Goal: Find specific page/section: Find specific page/section

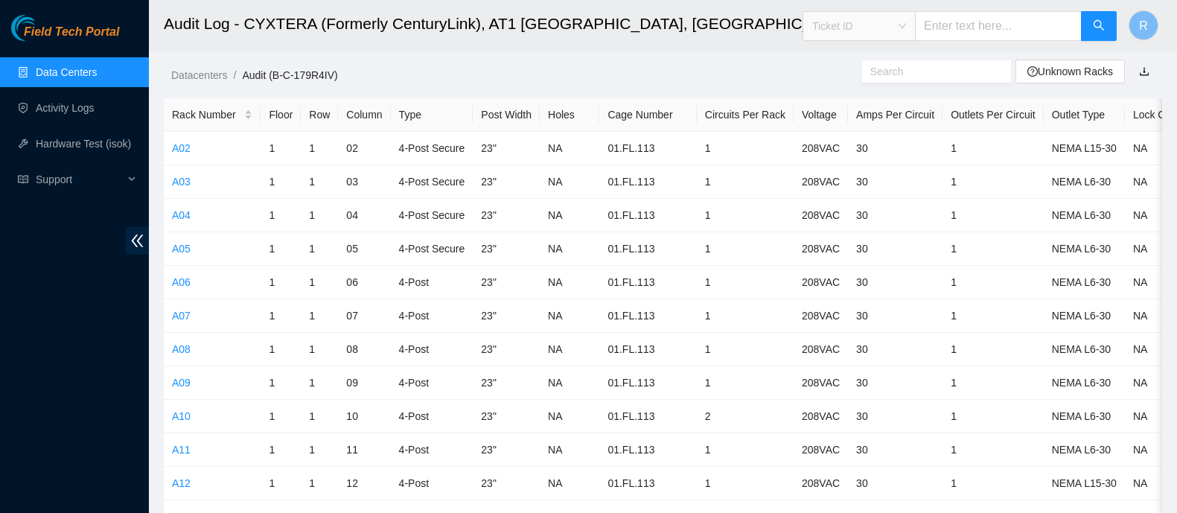
scroll to position [5416, 0]
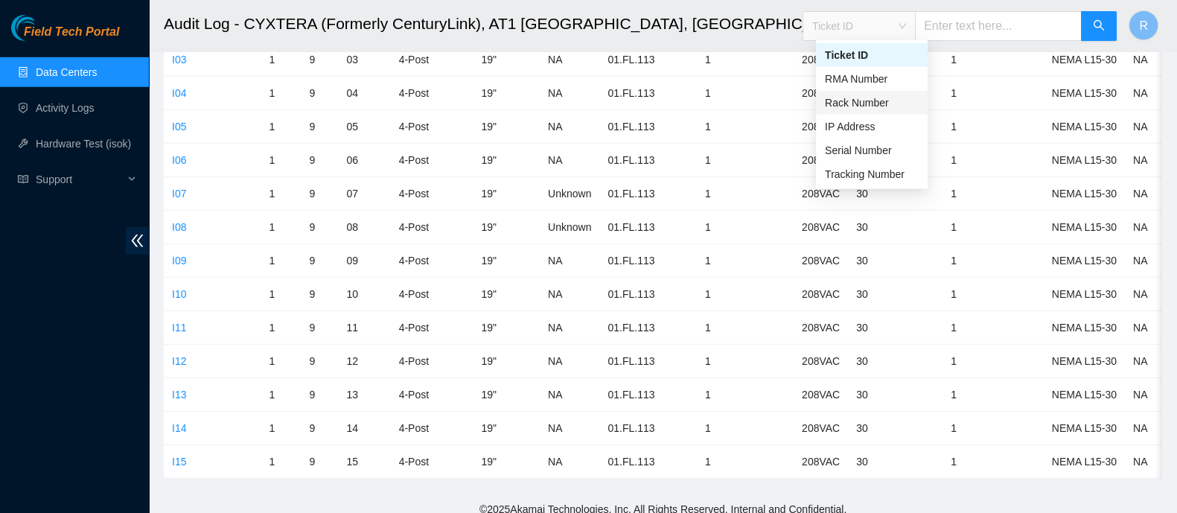
click at [879, 103] on div "Rack Number" at bounding box center [872, 103] width 94 height 16
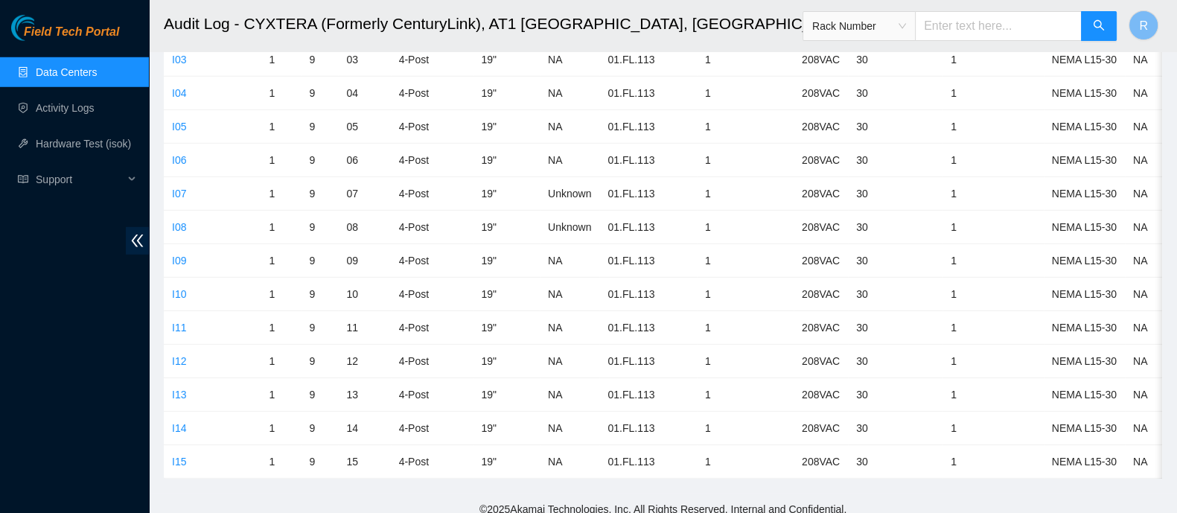
click at [983, 8] on span "Rack Number" at bounding box center [960, 21] width 315 height 39
click at [986, 16] on input "text" at bounding box center [998, 26] width 167 height 30
type input "300.13"
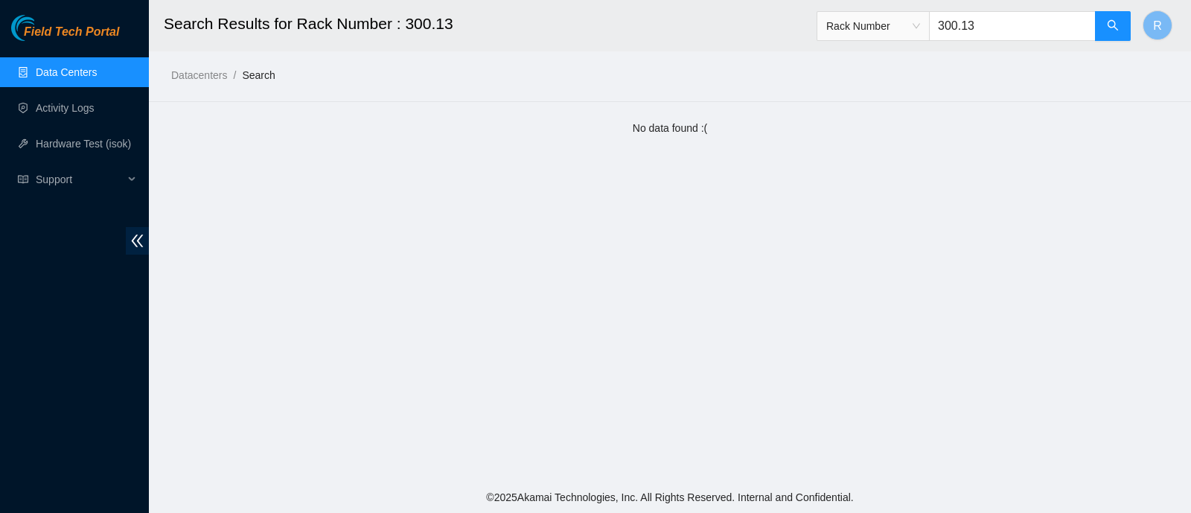
click at [97, 66] on link "Data Centers" at bounding box center [66, 72] width 61 height 12
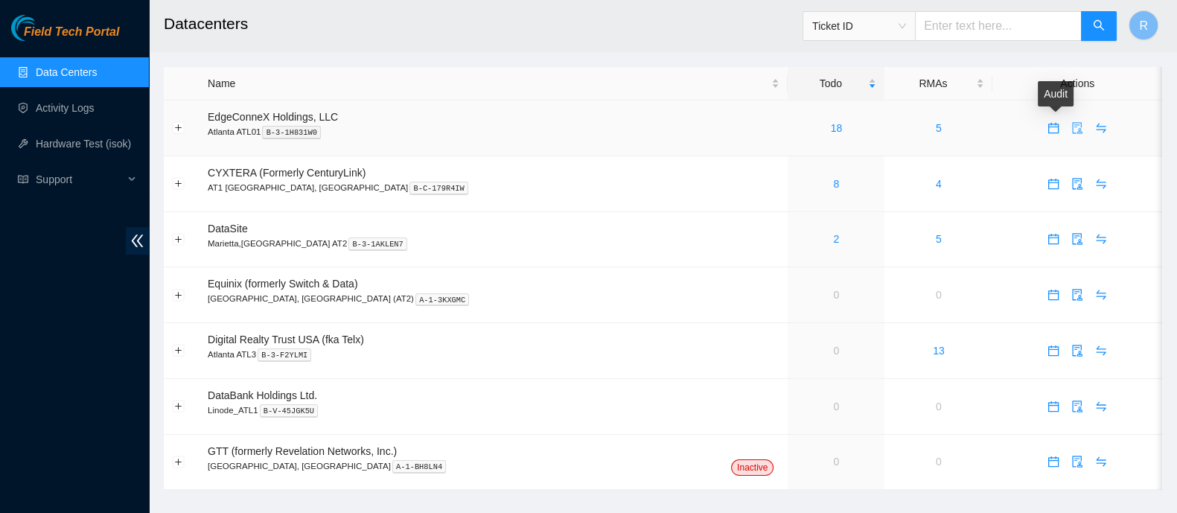
click at [1071, 130] on icon "audit" at bounding box center [1077, 128] width 12 height 12
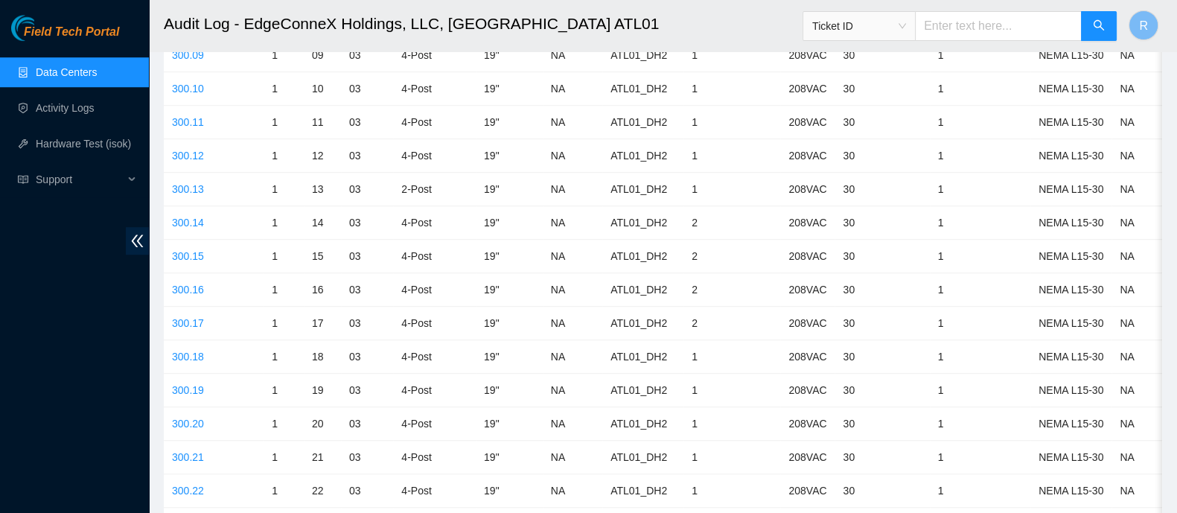
scroll to position [1342, 0]
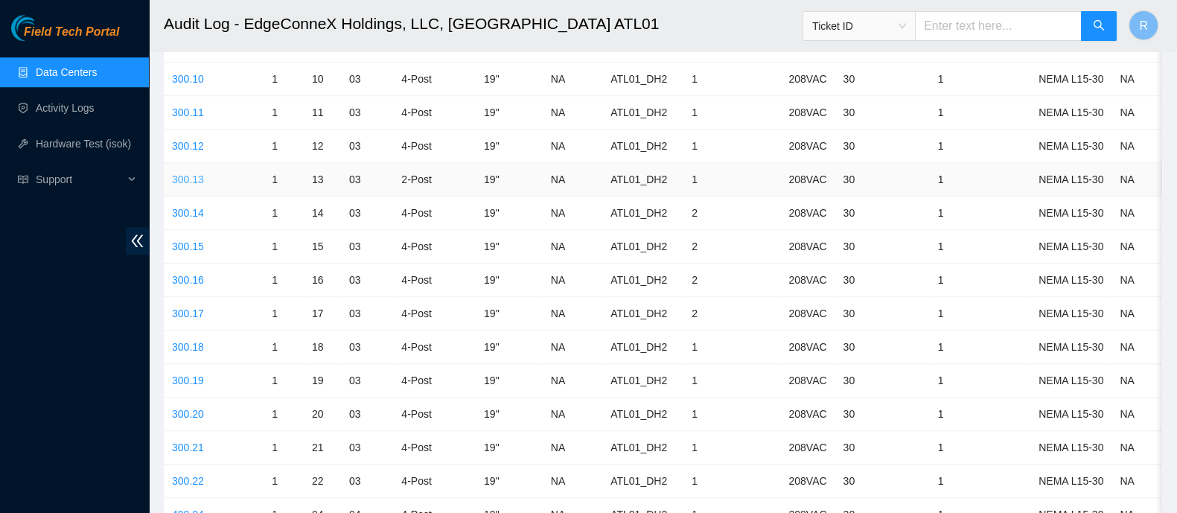
click at [182, 173] on link "300.13" at bounding box center [188, 179] width 32 height 12
